Goal: Task Accomplishment & Management: Use online tool/utility

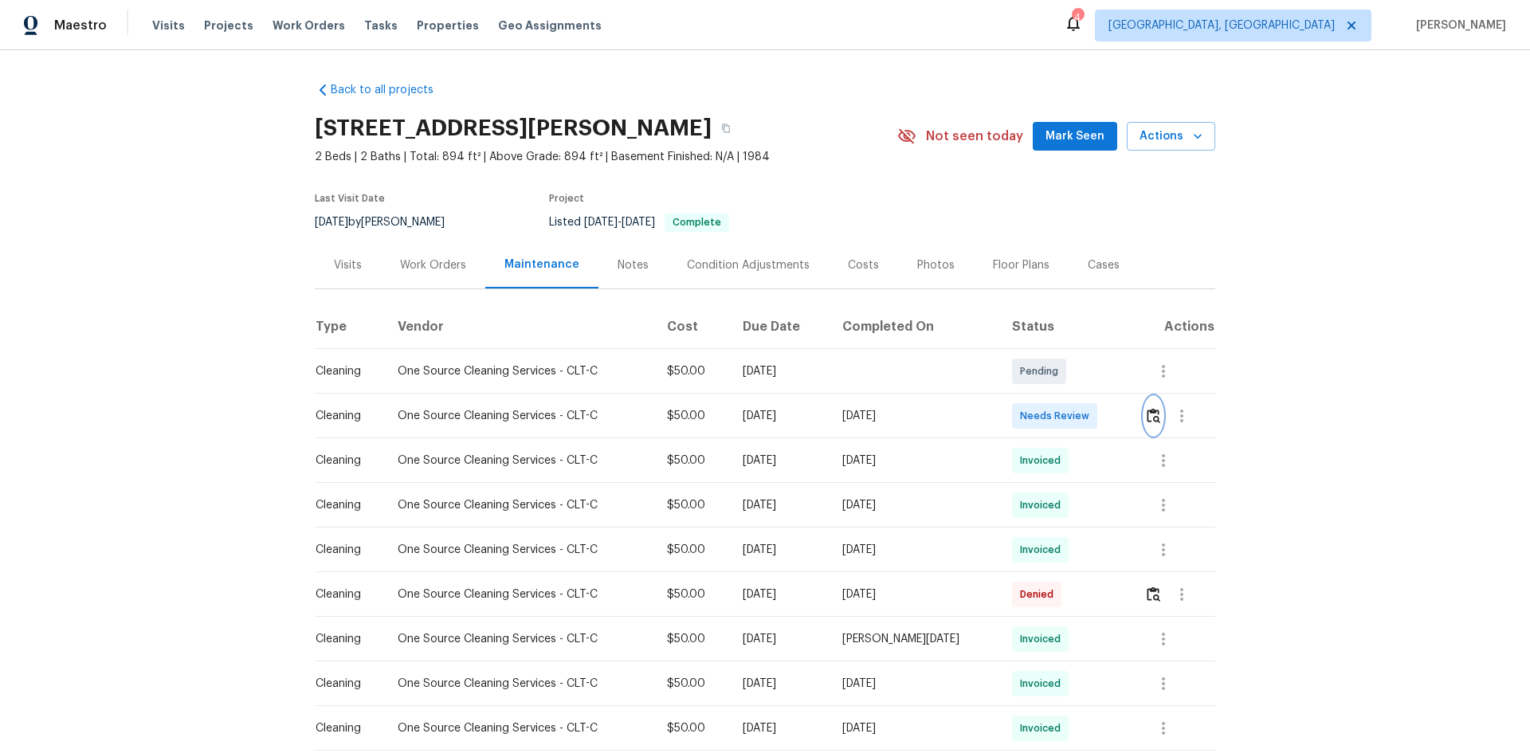
click at [1152, 416] on img "button" at bounding box center [1154, 415] width 14 height 15
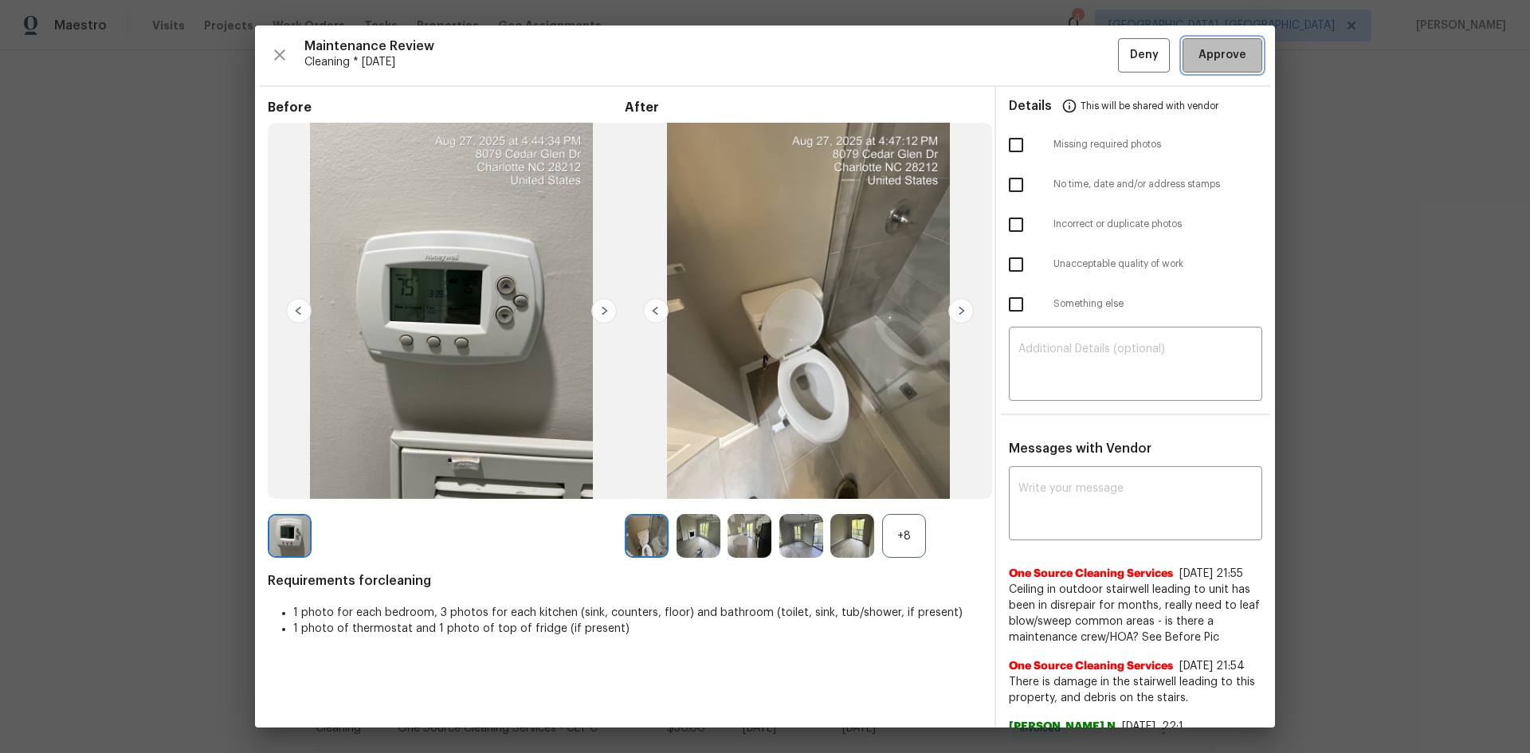
click at [1221, 61] on span "Approve" at bounding box center [1223, 55] width 48 height 20
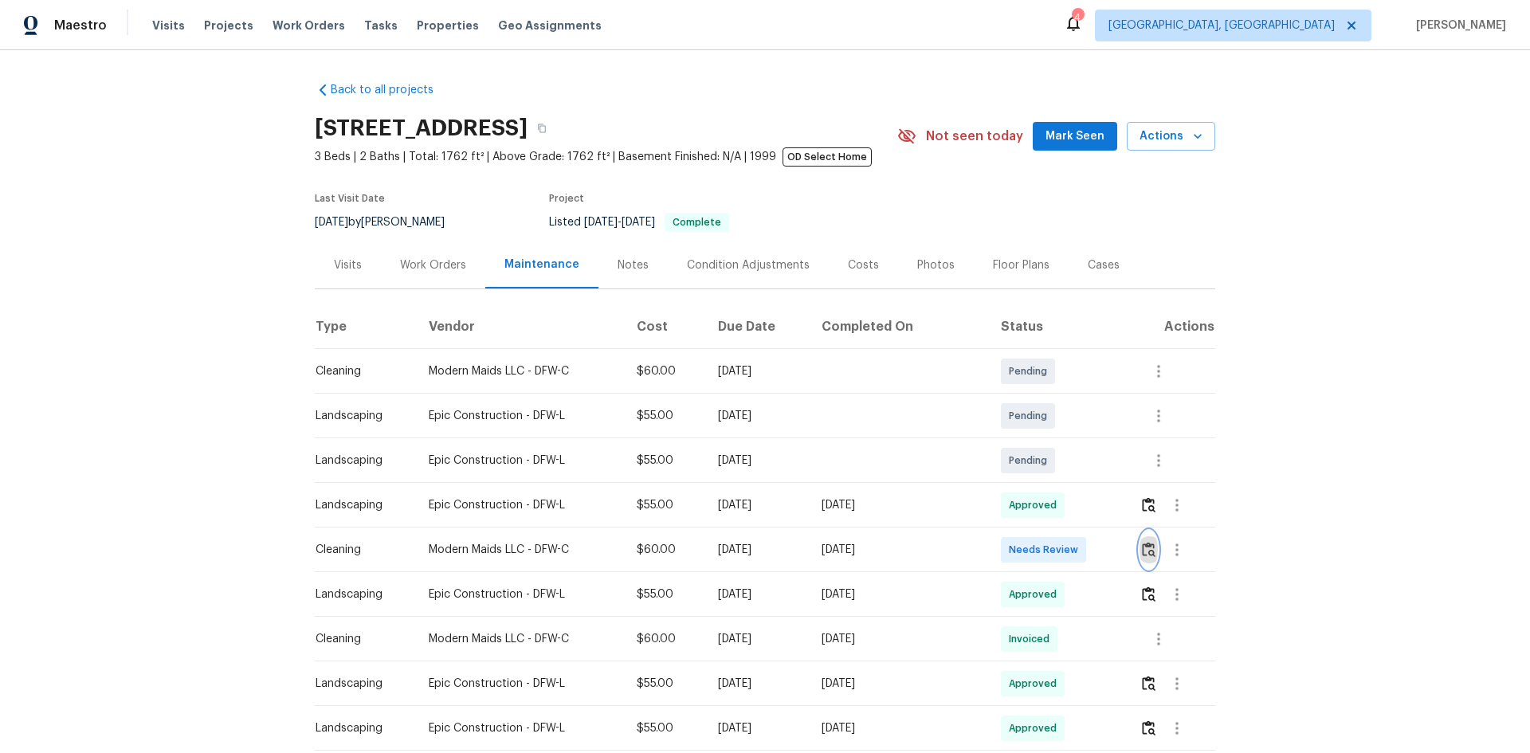
click at [1144, 550] on img "button" at bounding box center [1149, 549] width 14 height 15
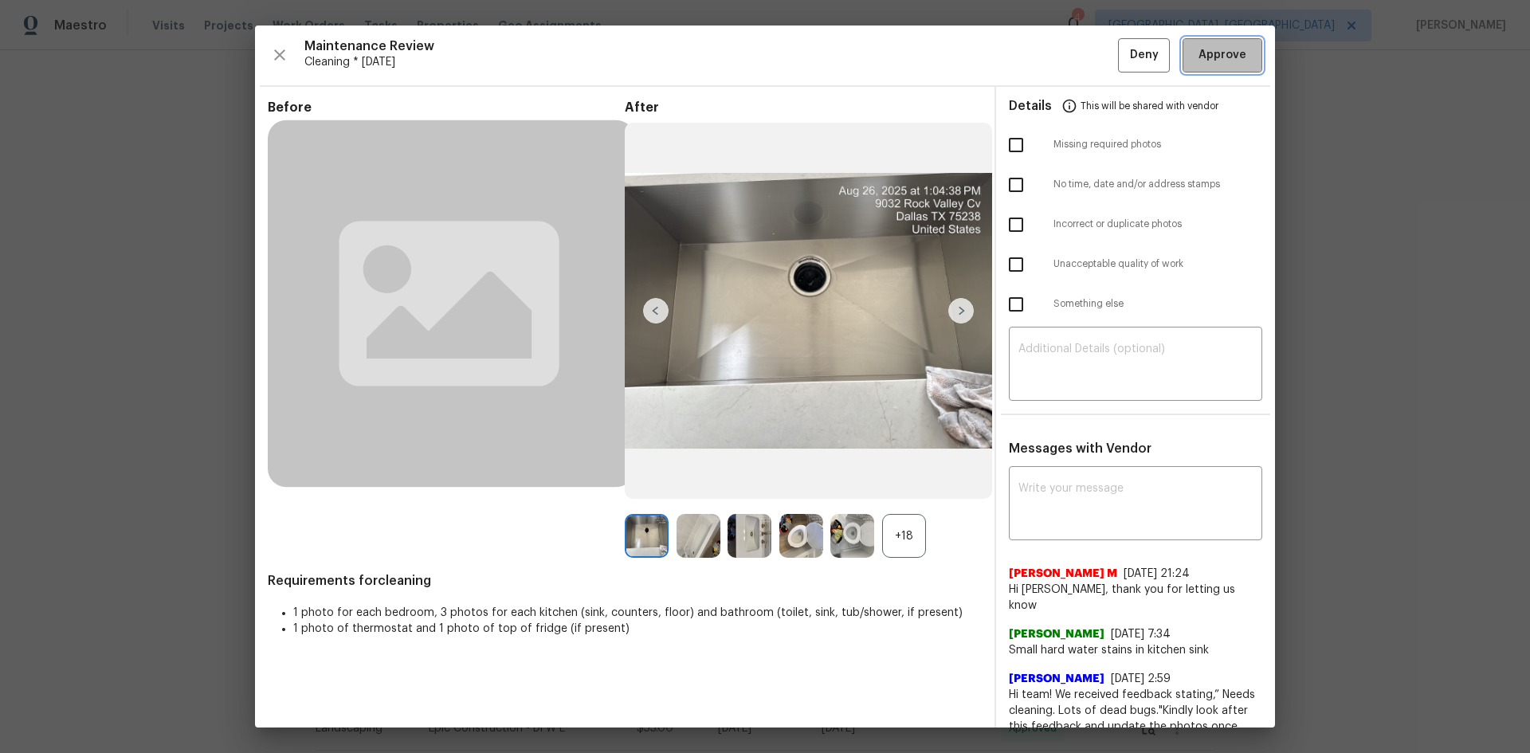
click at [1203, 54] on span "Approve" at bounding box center [1223, 55] width 48 height 20
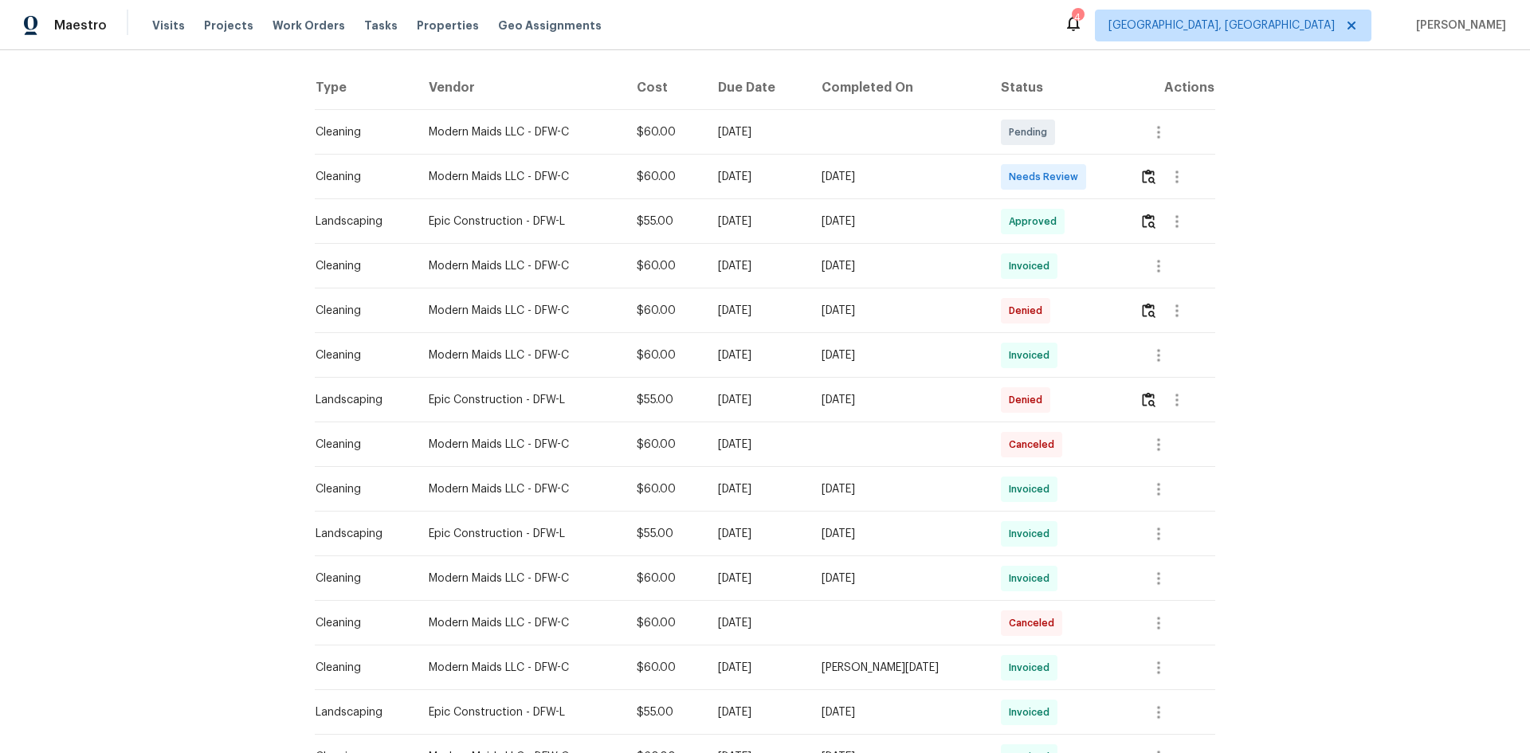
scroll to position [80, 0]
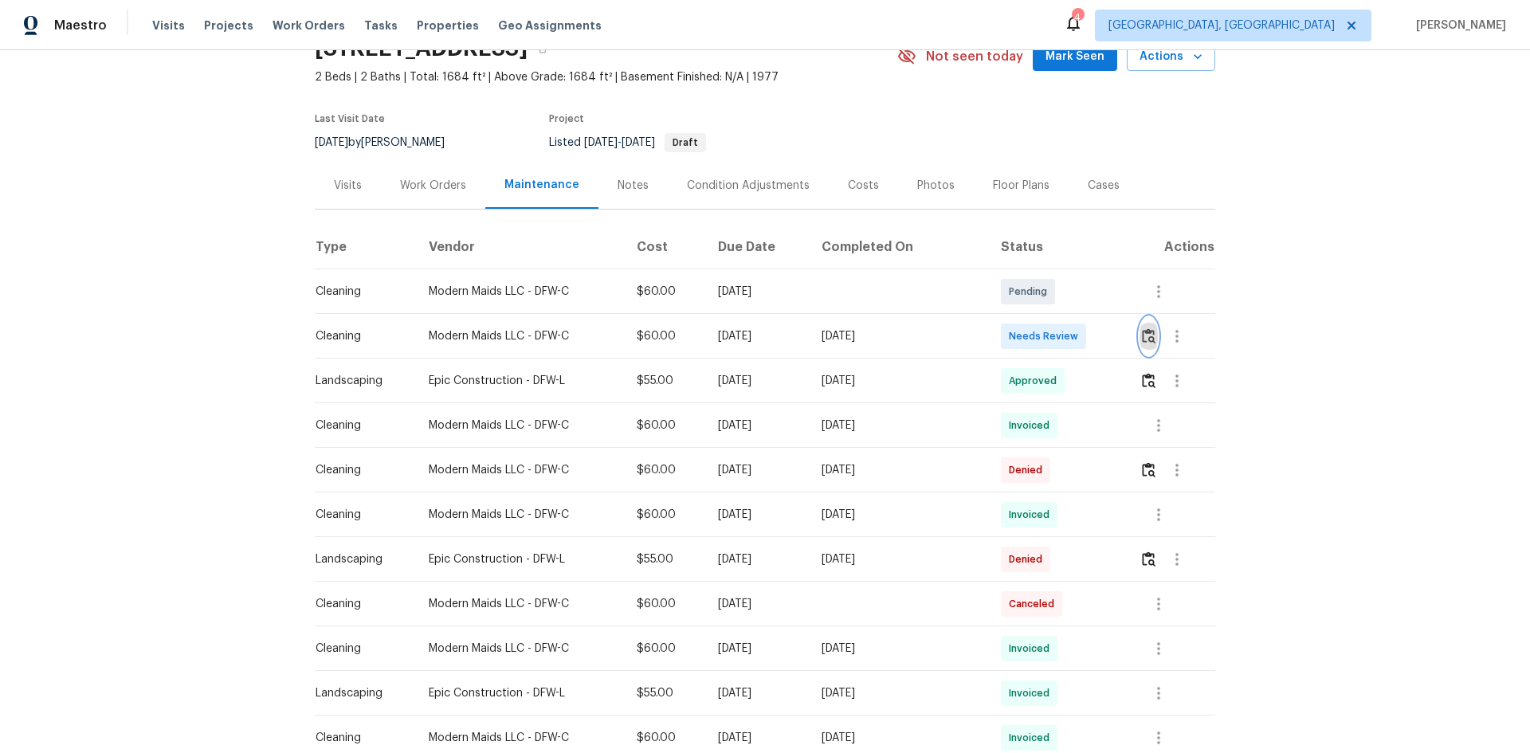
click at [1142, 333] on img "button" at bounding box center [1149, 335] width 14 height 15
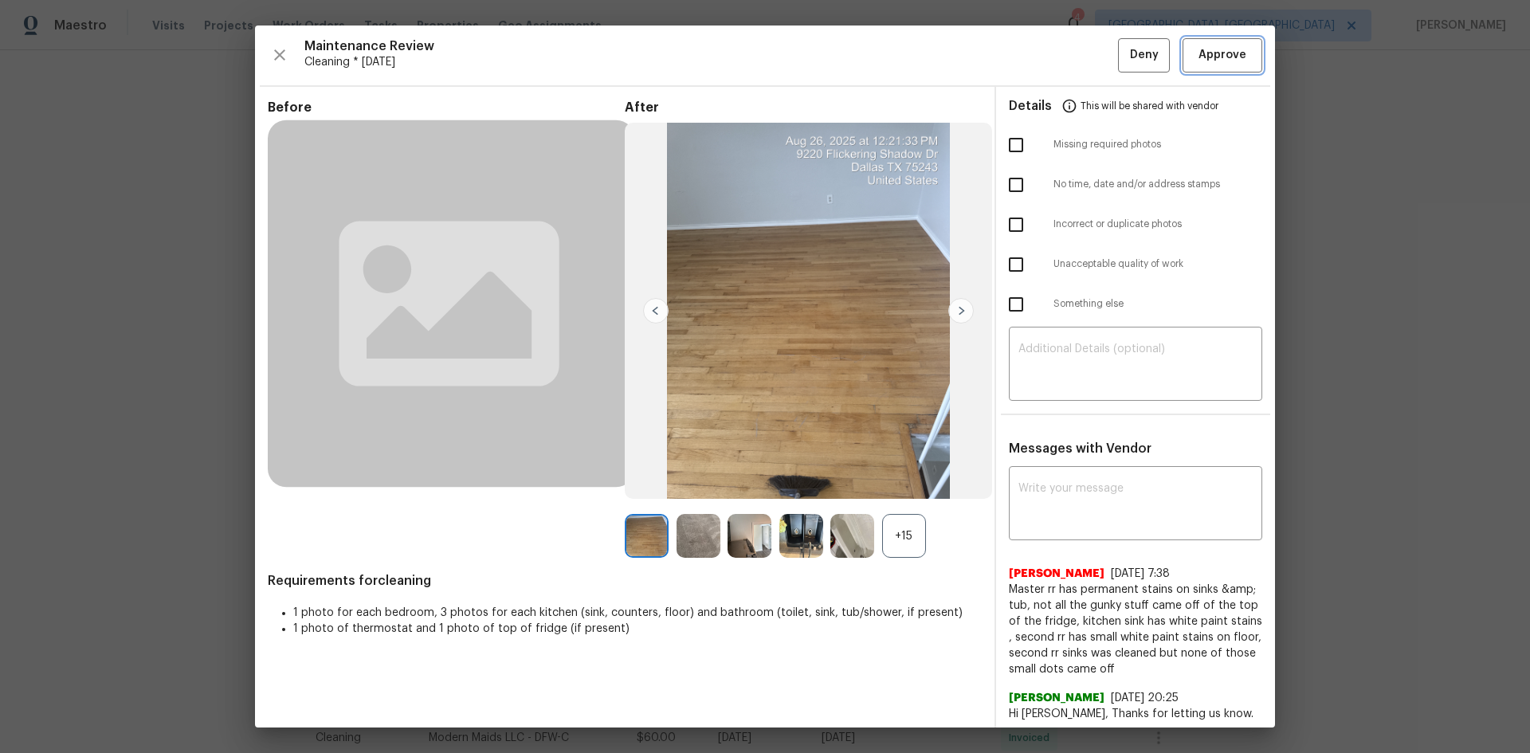
click at [1234, 53] on span "Approve" at bounding box center [1222, 55] width 54 height 20
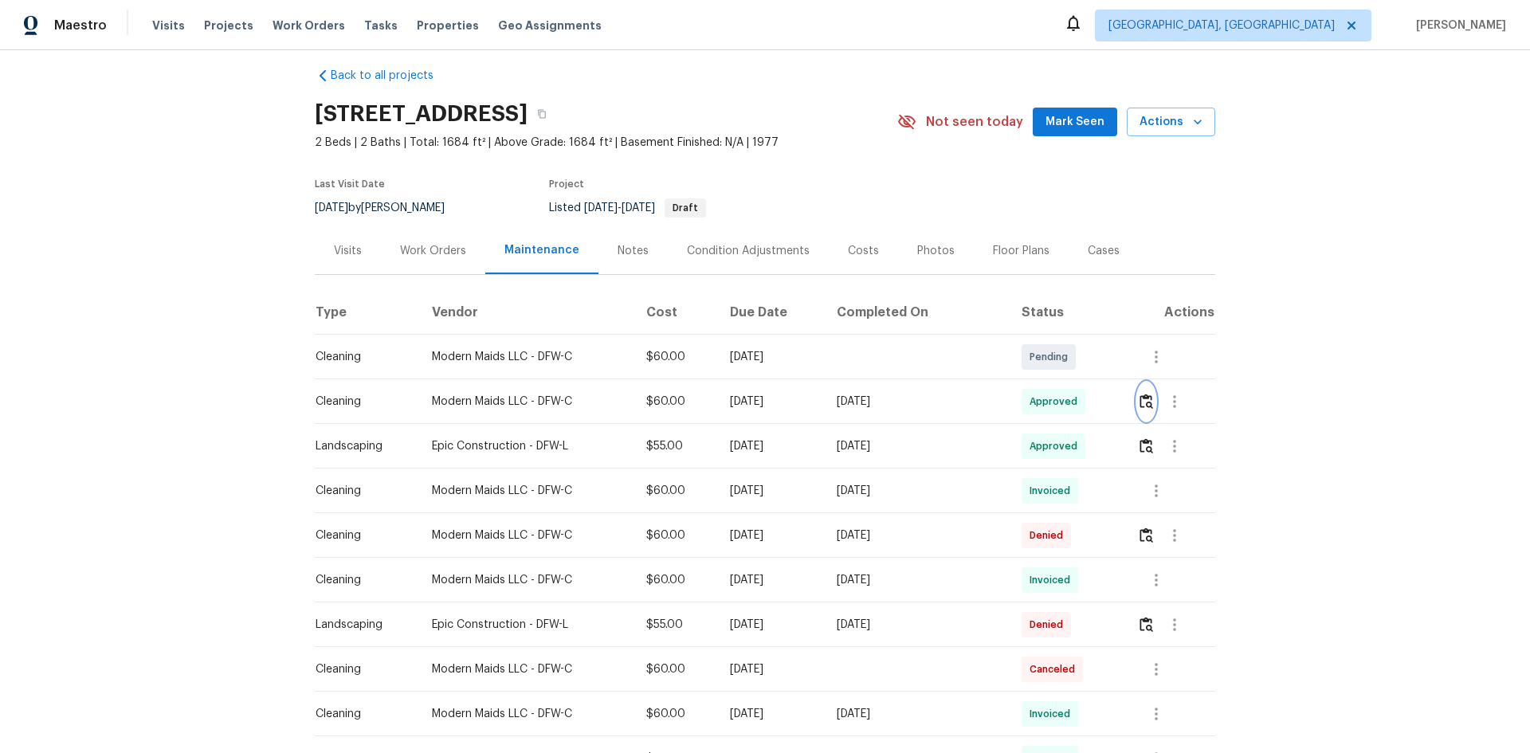
scroll to position [0, 0]
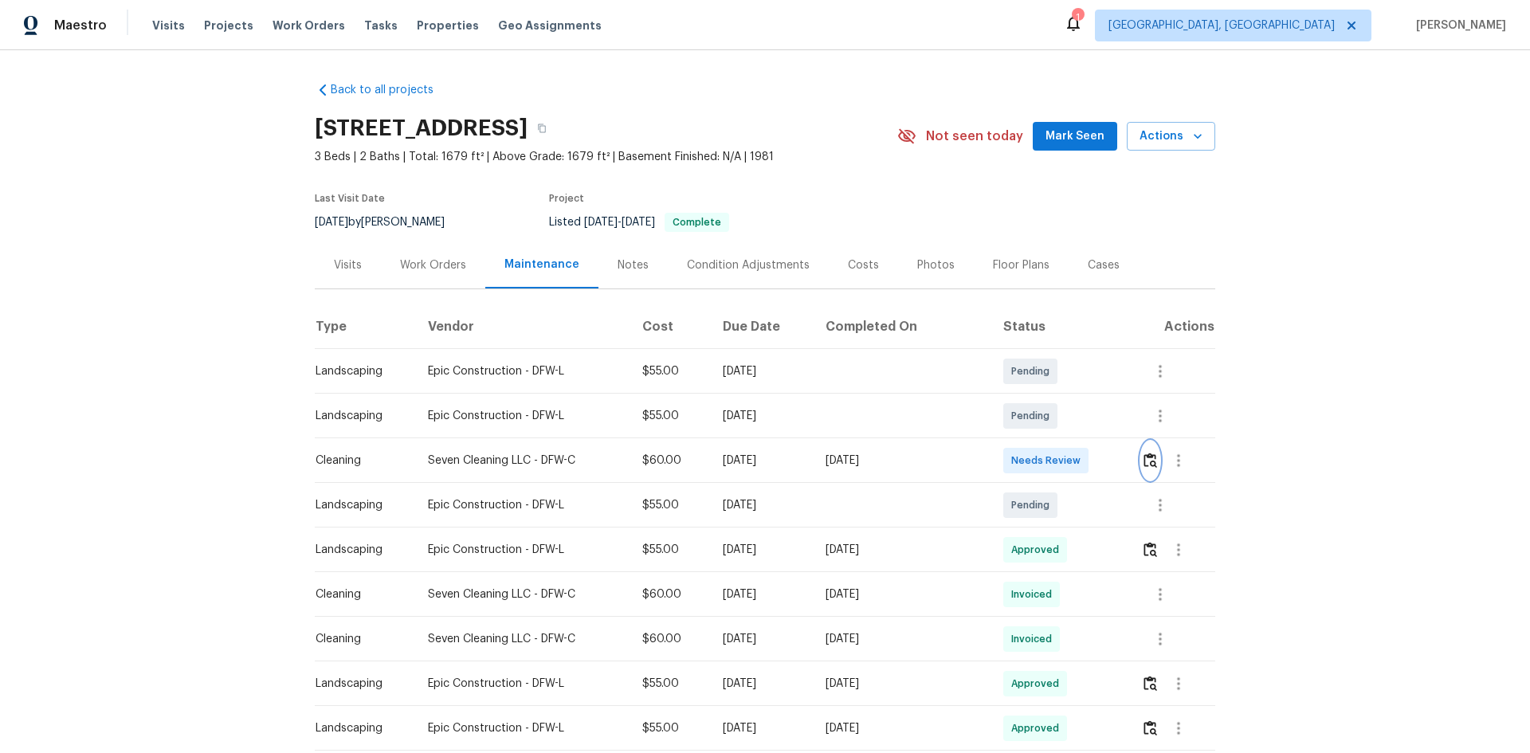
click at [1144, 456] on img "button" at bounding box center [1151, 460] width 14 height 15
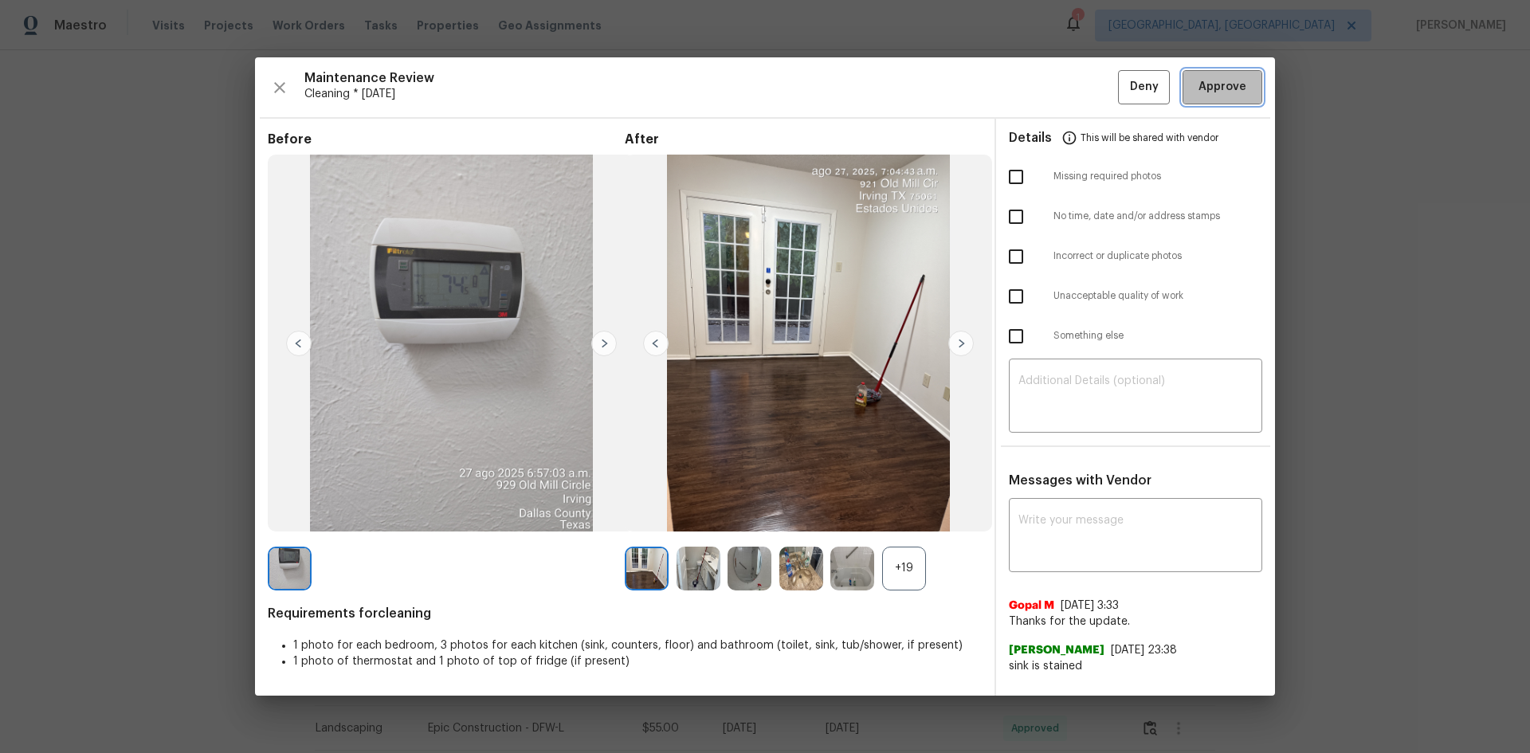
click at [1221, 86] on span "Approve" at bounding box center [1223, 87] width 48 height 20
